Goal: Task Accomplishment & Management: Use online tool/utility

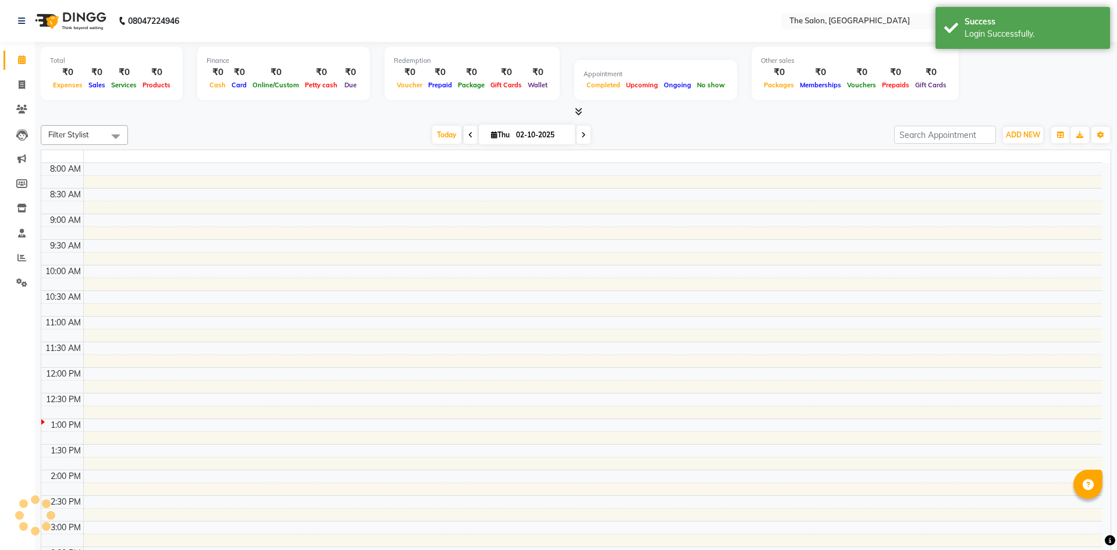
select select "en"
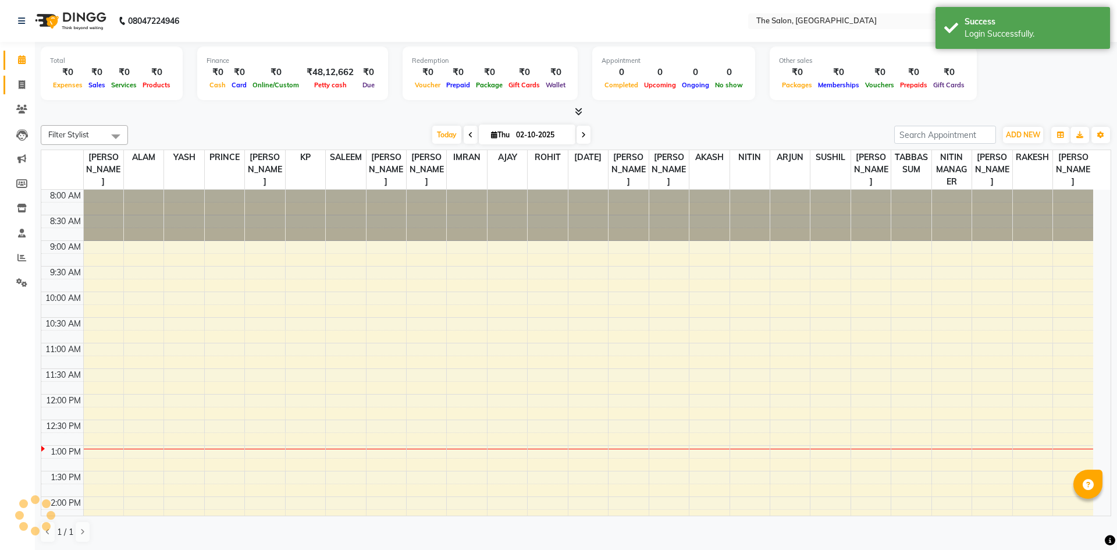
click at [20, 92] on link "Invoice" at bounding box center [17, 85] width 28 height 19
select select "service"
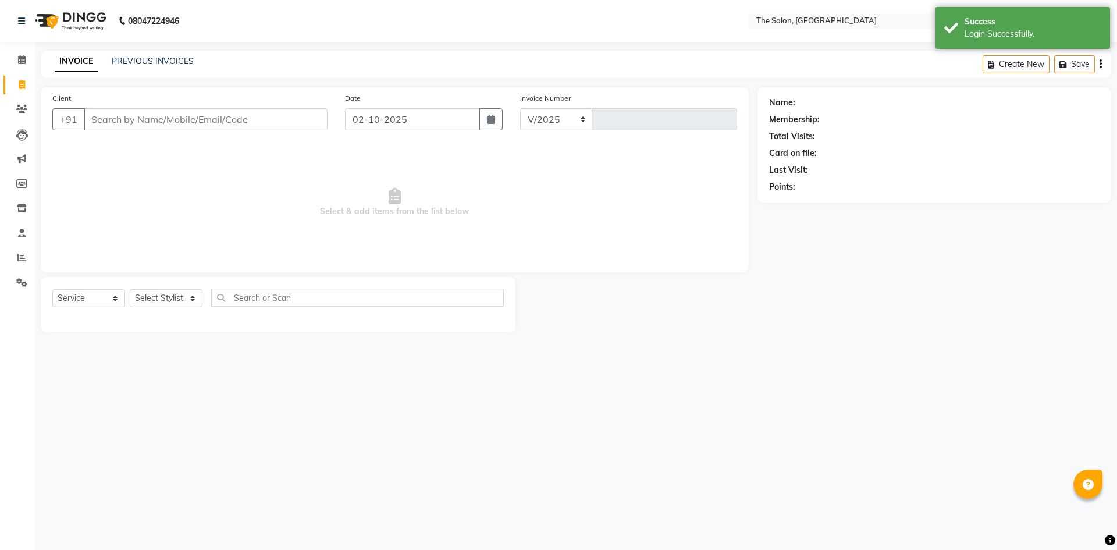
select select "4245"
type input "1478"
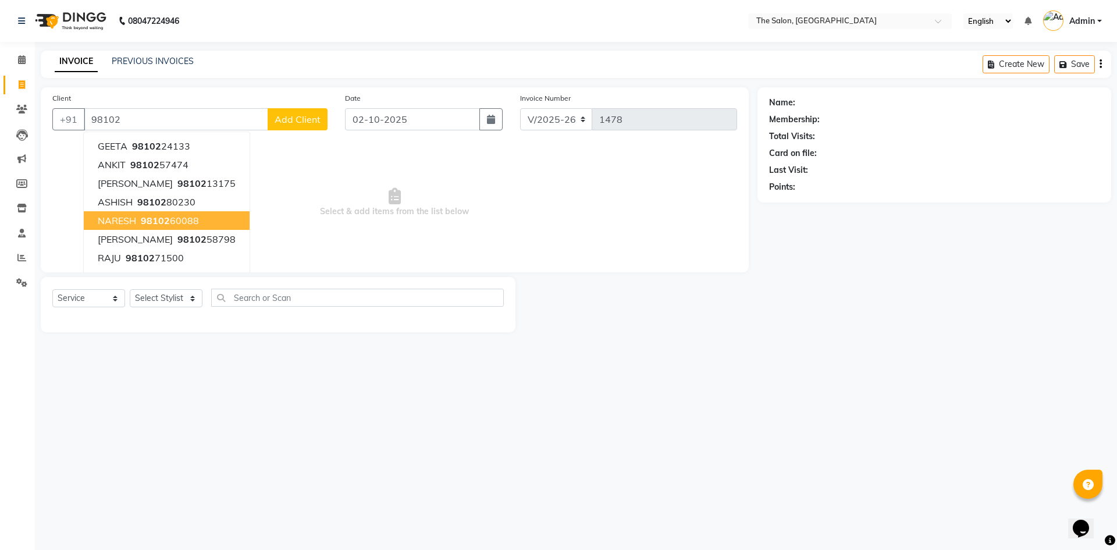
click at [200, 215] on button "NARESH 98102 60088" at bounding box center [167, 220] width 166 height 19
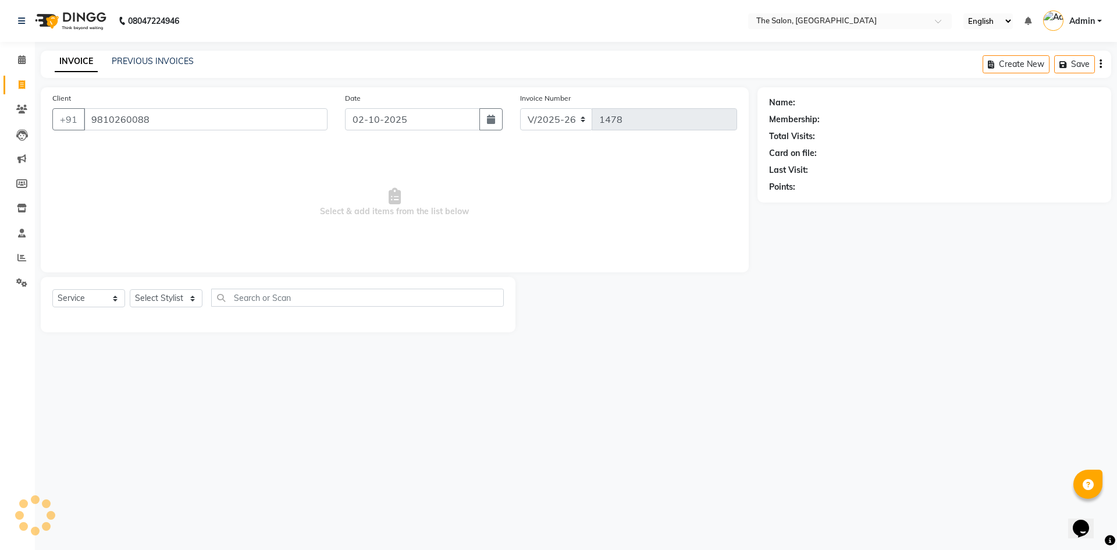
type input "9810260088"
click at [798, 204] on icon "button" at bounding box center [801, 203] width 8 height 8
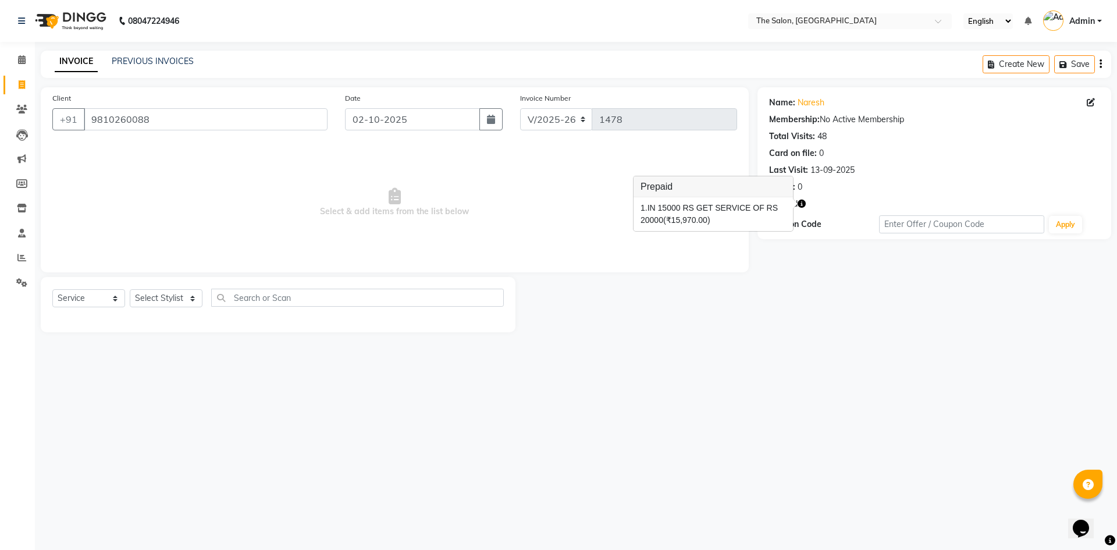
click at [557, 219] on span "Select & add items from the list below" at bounding box center [394, 202] width 684 height 116
drag, startPoint x: 179, startPoint y: 120, endPoint x: 69, endPoint y: 123, distance: 109.9
click at [69, 123] on div "[PHONE_NUMBER]" at bounding box center [189, 119] width 275 height 22
